Goal: Ask a question: Seek information or help from site administrators or community

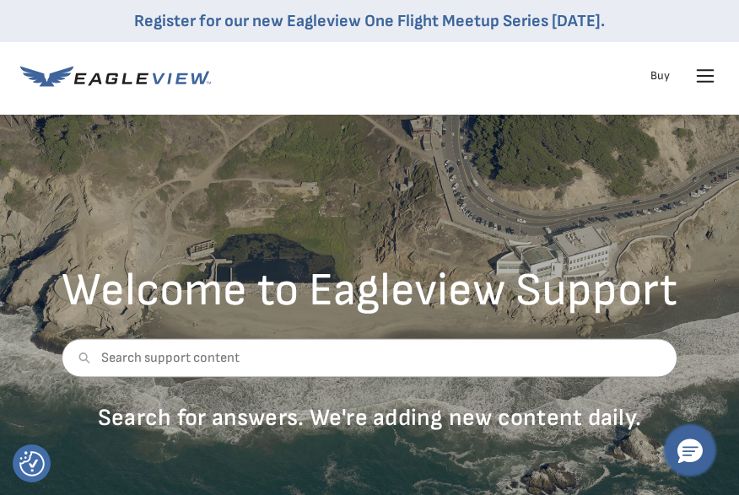
click at [685, 441] on icon "Hello, have a question? Let’s chat." at bounding box center [690, 452] width 25 height 24
click at [30, 360] on div "Welcome to Eagleview Support Search for answers. We're adding new content daily." at bounding box center [369, 326] width 739 height 422
click at [42, 16] on div "Register for our new Eagleview One Flight Meetup Series [DATE]." at bounding box center [369, 21] width 739 height 42
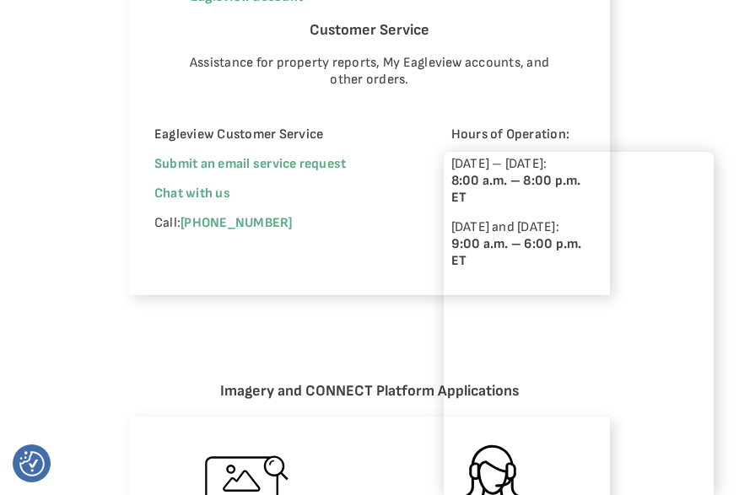
scroll to position [1266, 0]
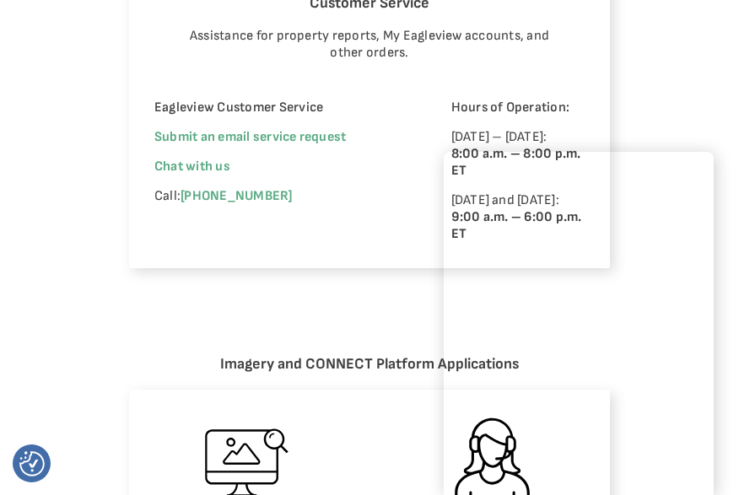
click at [57, 109] on div "Eagleview Property Reports Place a new order Check your report status in Order …" at bounding box center [369, 296] width 739 height 1335
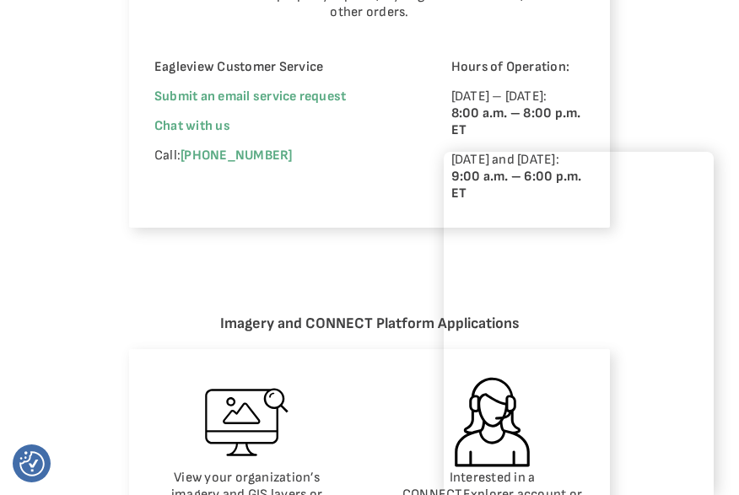
scroll to position [1350, 0]
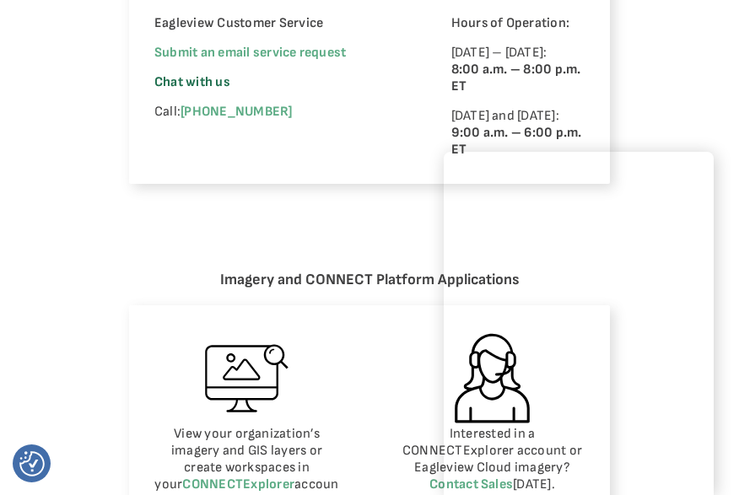
click at [199, 74] on span "Chat with us" at bounding box center [192, 82] width 76 height 16
click at [209, 74] on span "Chat with us" at bounding box center [192, 82] width 76 height 16
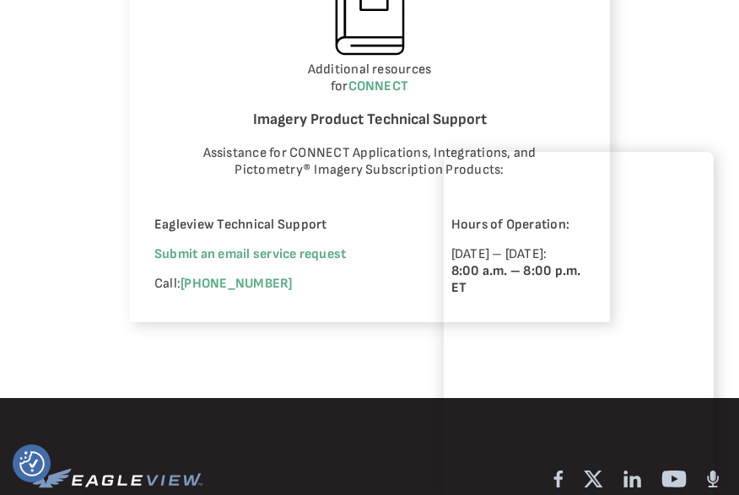
scroll to position [1941, 0]
